Goal: Information Seeking & Learning: Learn about a topic

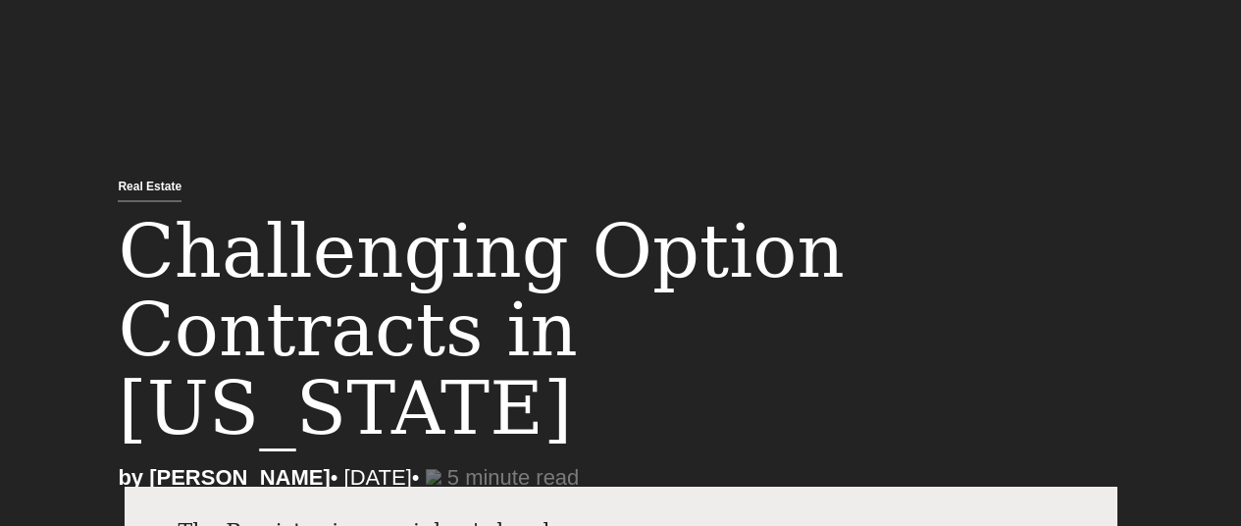
select select "AF"
select select "Austin"
select select "Business and Civil Litigation"
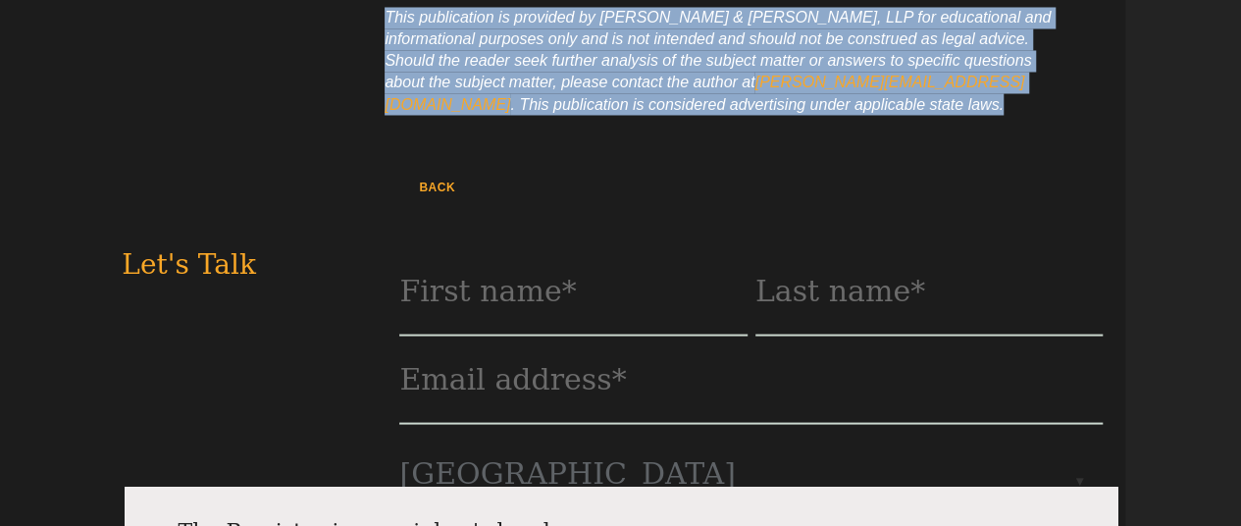
scroll to position [5413, 0]
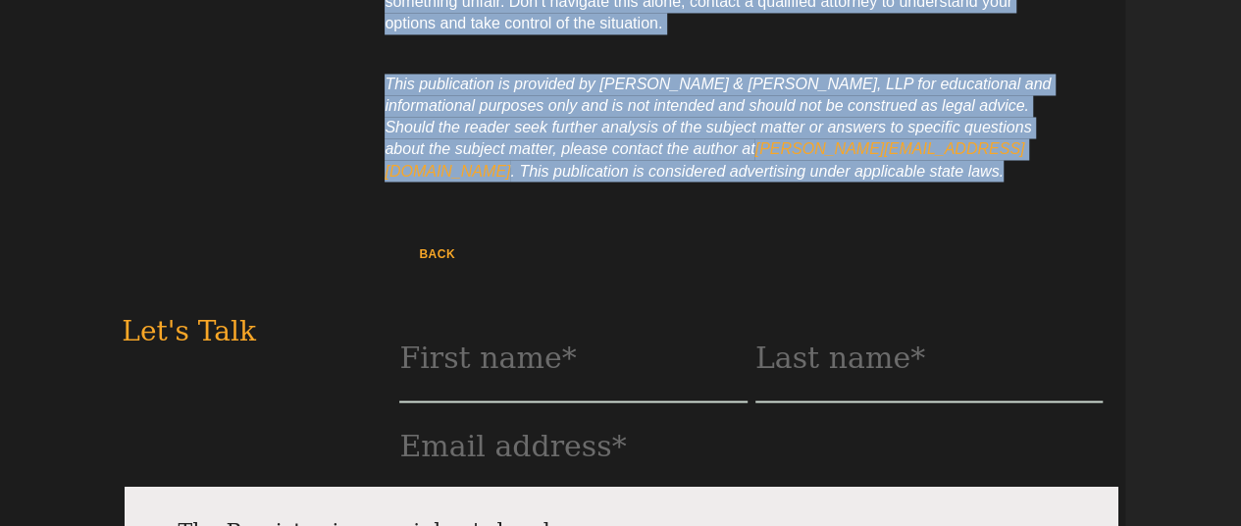
drag, startPoint x: 386, startPoint y: 147, endPoint x: 661, endPoint y: 77, distance: 284.6
copy article "Loremi dolorsita con adipis el Seddo eius tempor. Inci utl etdol magn al enimad…"
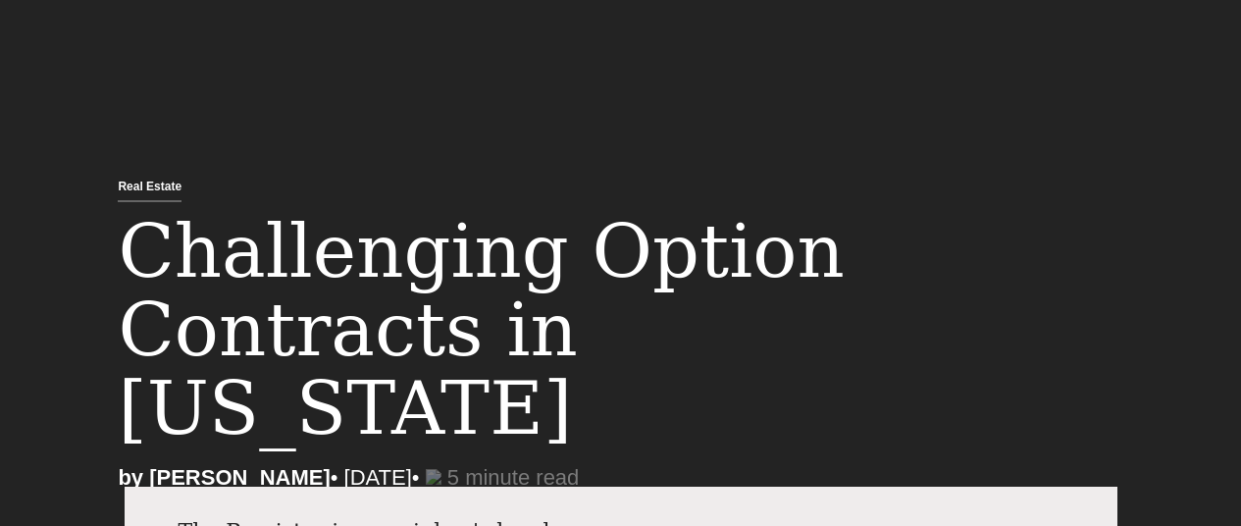
select select "AF"
select select "Austin"
select select "Business and Civil Litigation"
click at [598, 135] on div "Real Estate Challenging Option Contracts in [US_STATE] by [PERSON_NAME] • [DATE…" at bounding box center [620, 254] width 1241 height 508
click at [698, 269] on h1 "Challenging Option Contracts in [US_STATE]" at bounding box center [506, 339] width 776 height 255
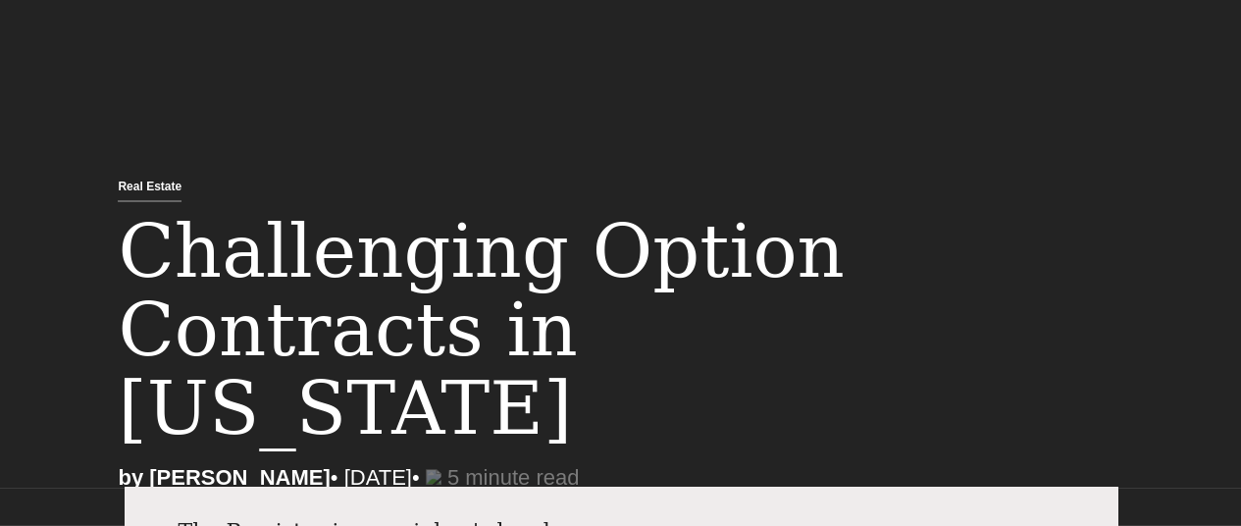
click at [602, 182] on div "Real Estate Challenging Option Contracts in [US_STATE] by [PERSON_NAME] • [DATE…" at bounding box center [672, 333] width 1138 height 312
drag, startPoint x: 124, startPoint y: 244, endPoint x: 485, endPoint y: 401, distance: 393.8
click at [485, 401] on div "Real Estate Challenging Option Contracts in [US_STATE] by [PERSON_NAME] • [DATE…" at bounding box center [672, 333] width 1138 height 312
copy div "Challenging Option Contracts in [US_STATE] by [PERSON_NAME] • [DATE]"
